Goal: Transaction & Acquisition: Purchase product/service

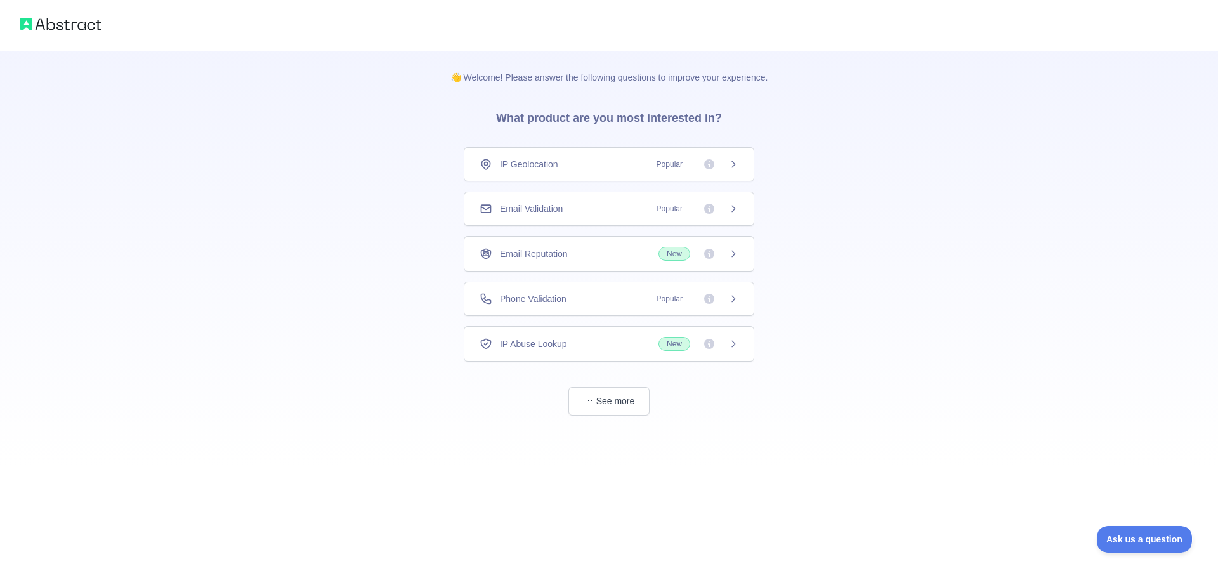
click at [566, 299] on span "Phone Validation" at bounding box center [533, 298] width 67 height 13
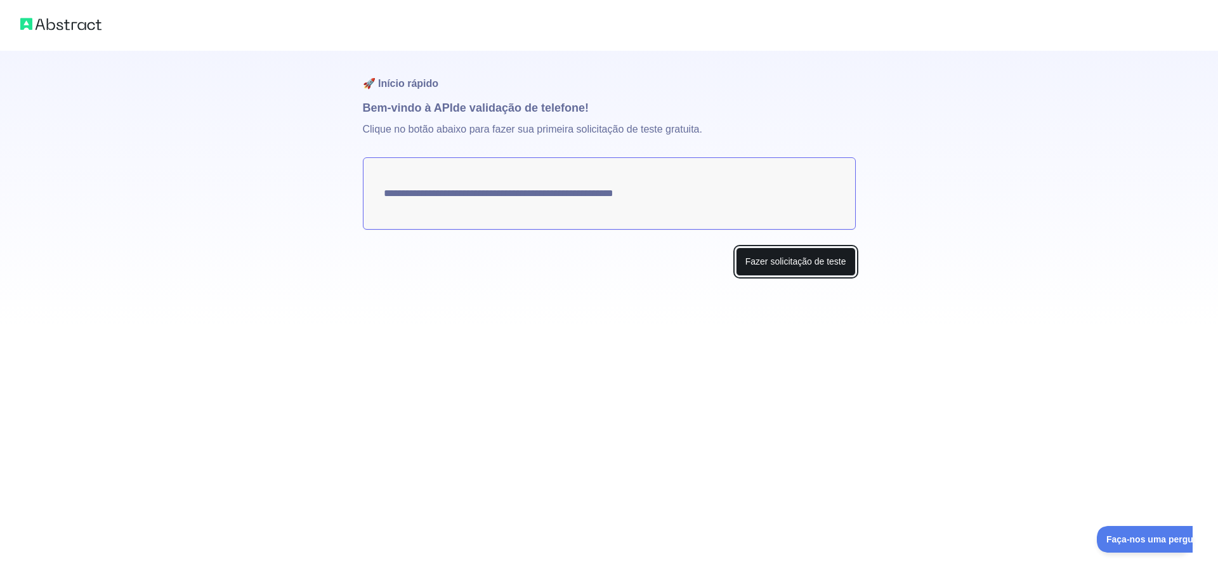
click at [812, 263] on font "Fazer solicitação de teste" at bounding box center [795, 261] width 101 height 10
click at [669, 199] on textarea "**********" at bounding box center [609, 193] width 493 height 72
drag, startPoint x: 664, startPoint y: 192, endPoint x: 435, endPoint y: 209, distance: 229.6
click at [435, 209] on textarea "**********" at bounding box center [609, 193] width 493 height 72
click at [818, 258] on button "Make test request" at bounding box center [810, 261] width 89 height 29
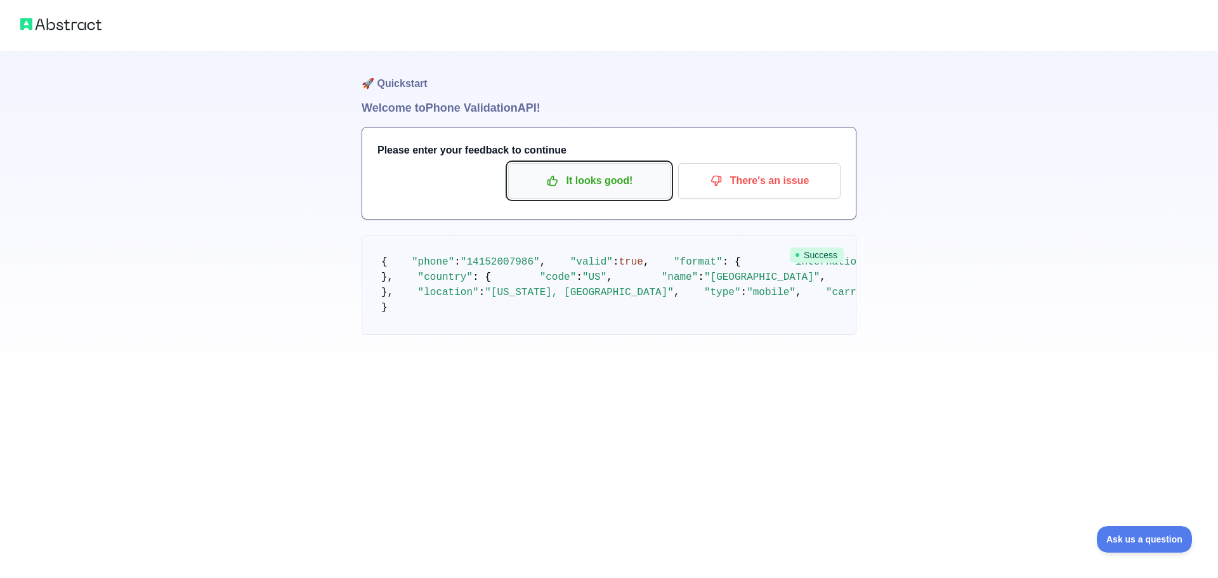
click at [592, 183] on p "It looks good!" at bounding box center [589, 181] width 143 height 22
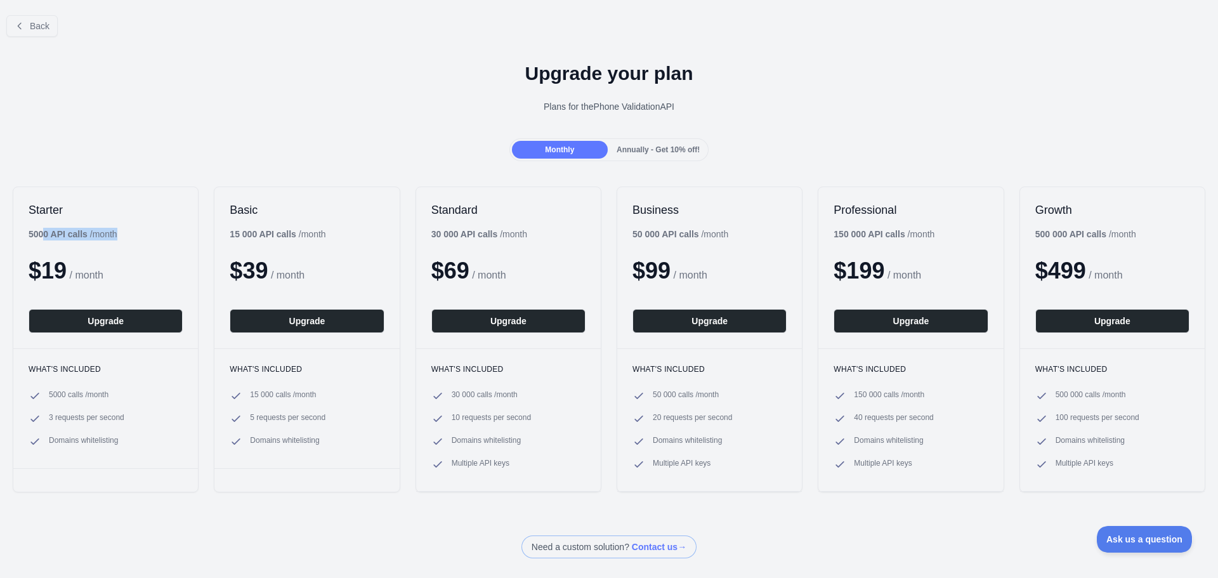
drag, startPoint x: 20, startPoint y: 232, endPoint x: 43, endPoint y: 232, distance: 22.8
click at [43, 233] on div "Starter 5000 API calls / month $ 19 / month Upgrade" at bounding box center [105, 267] width 185 height 161
click at [43, 213] on h2 "Starter" at bounding box center [106, 209] width 154 height 15
drag, startPoint x: 27, startPoint y: 206, endPoint x: 114, endPoint y: 270, distance: 108.0
click at [114, 270] on div "Starter 5000 API calls / month $ 19 / month Upgrade" at bounding box center [105, 267] width 185 height 161
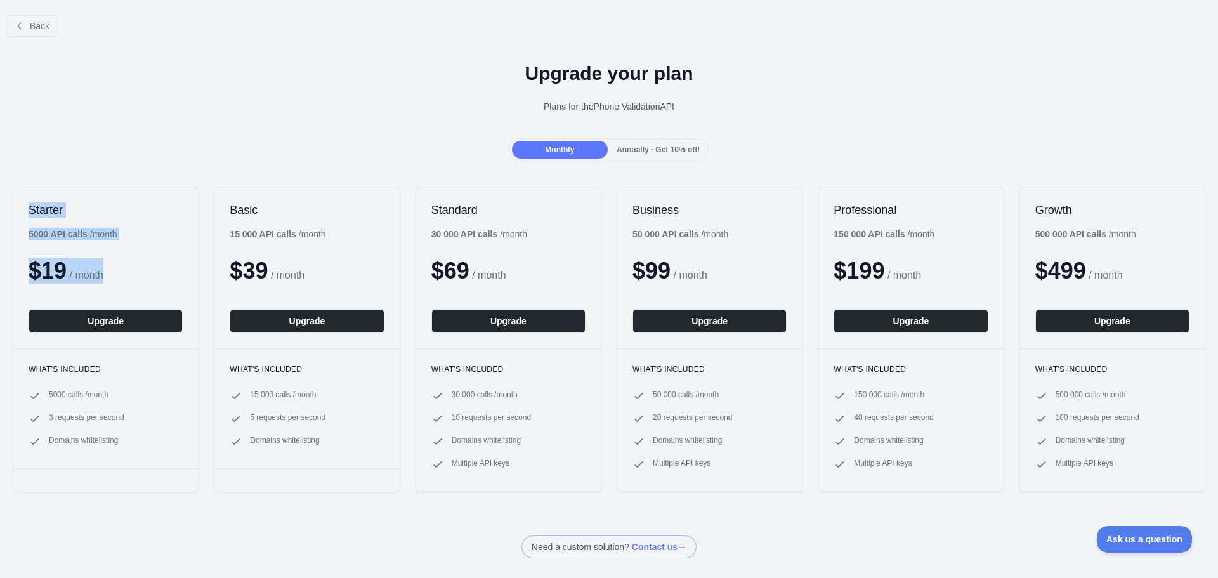
click at [101, 225] on div "Starter 5000 API calls / month $ 19 / month Upgrade" at bounding box center [105, 267] width 185 height 161
drag, startPoint x: 22, startPoint y: 210, endPoint x: 131, endPoint y: 450, distance: 263.4
click at [131, 450] on div "Starter 5000 API calls / month $ 19 / month Upgrade What's included 5000 calls …" at bounding box center [106, 340] width 186 height 306
copy div "Starter 5000 API calls / month $ 19 / month Upgrade What's included 5000 calls …"
click at [15, 203] on div "Starter 5000 API calls / month $ 19 / month Upgrade" at bounding box center [105, 267] width 185 height 161
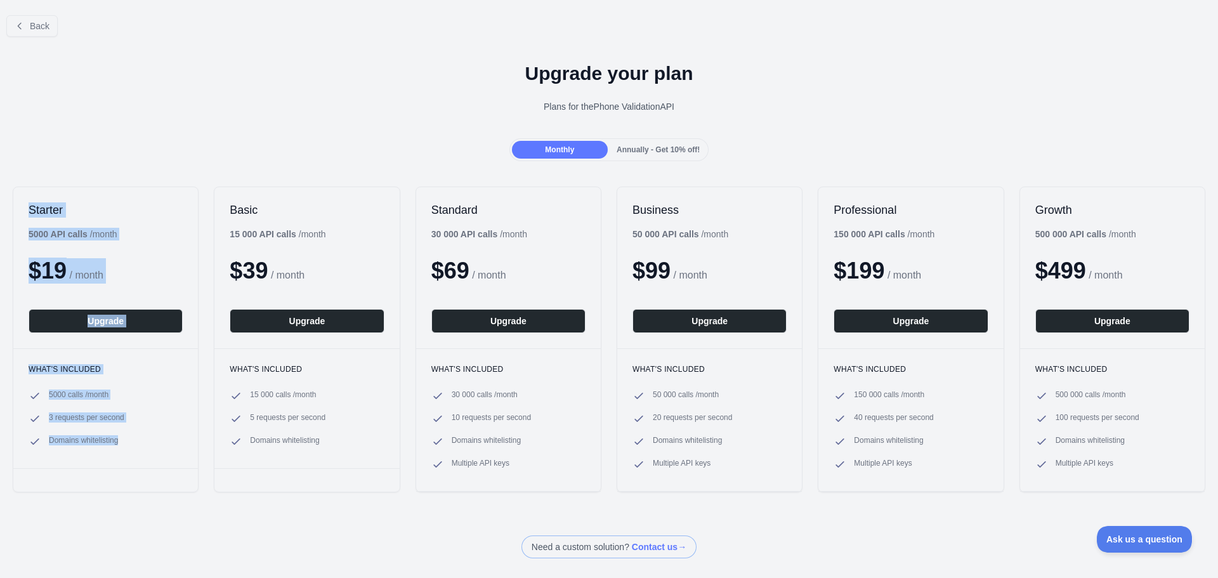
click at [35, 210] on h2 "Starter" at bounding box center [106, 209] width 154 height 15
drag, startPoint x: 27, startPoint y: 211, endPoint x: 136, endPoint y: 438, distance: 252.2
click at [136, 438] on div "Starter 5000 API calls / month $ 19 / month Upgrade What's included 5000 calls …" at bounding box center [106, 340] width 186 height 306
copy div "Starter 5000 API calls / month $ 19 / month Upgrade What's included 5000 calls …"
